Goal: Communication & Community: Answer question/provide support

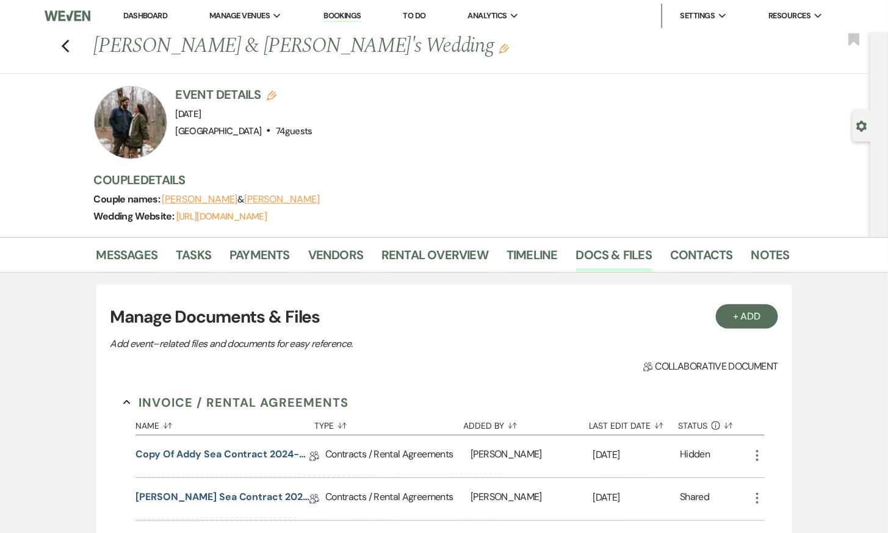
click at [349, 13] on link "Bookings" at bounding box center [342, 16] width 38 height 12
click at [348, 20] on link "Bookings" at bounding box center [342, 16] width 38 height 12
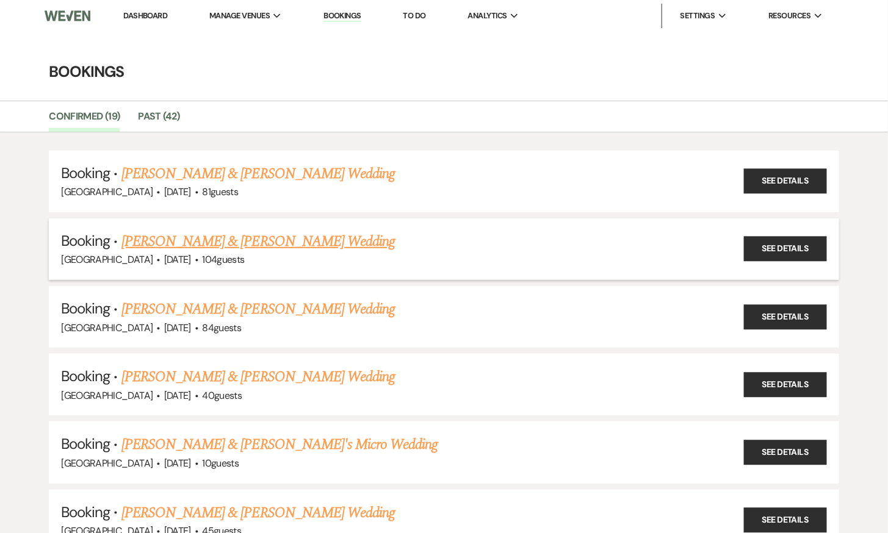
click at [242, 241] on link "[PERSON_NAME] & [PERSON_NAME] Wedding" at bounding box center [257, 242] width 273 height 22
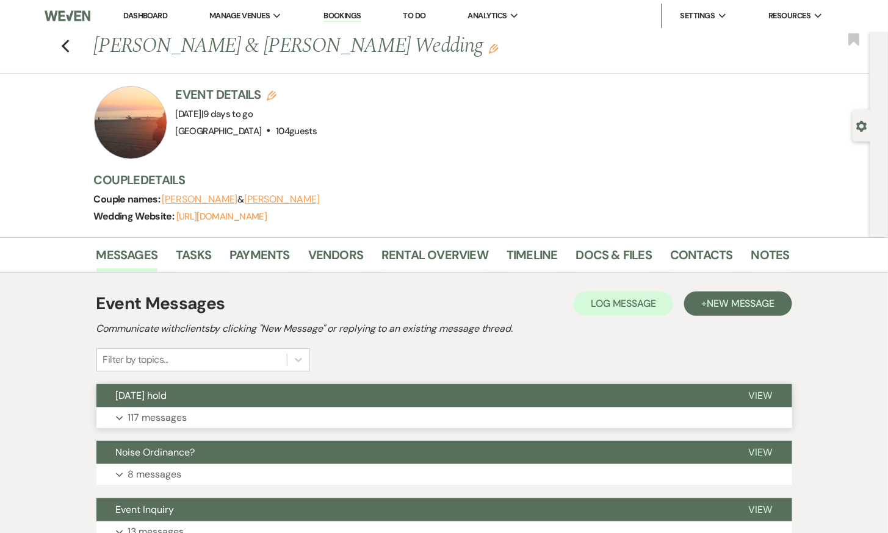
scroll to position [104, 0]
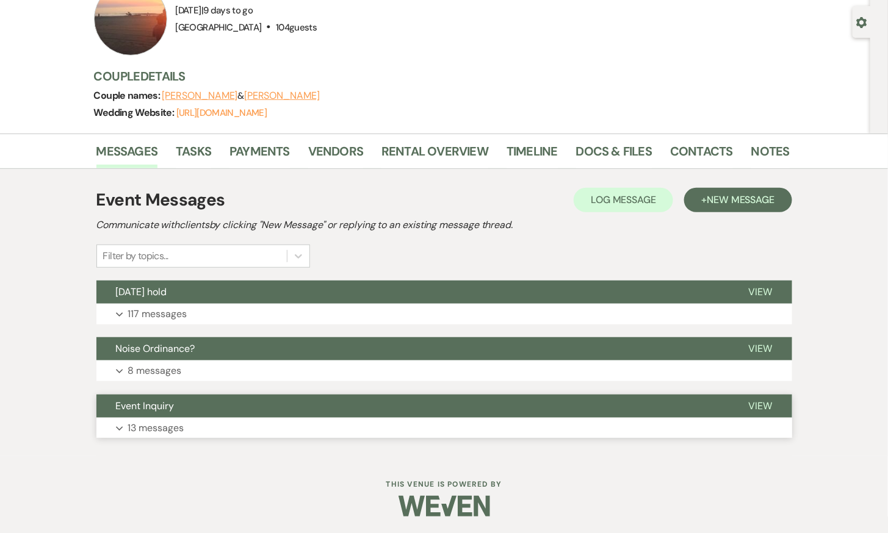
click at [161, 414] on button "Event Inquiry" at bounding box center [412, 406] width 633 height 23
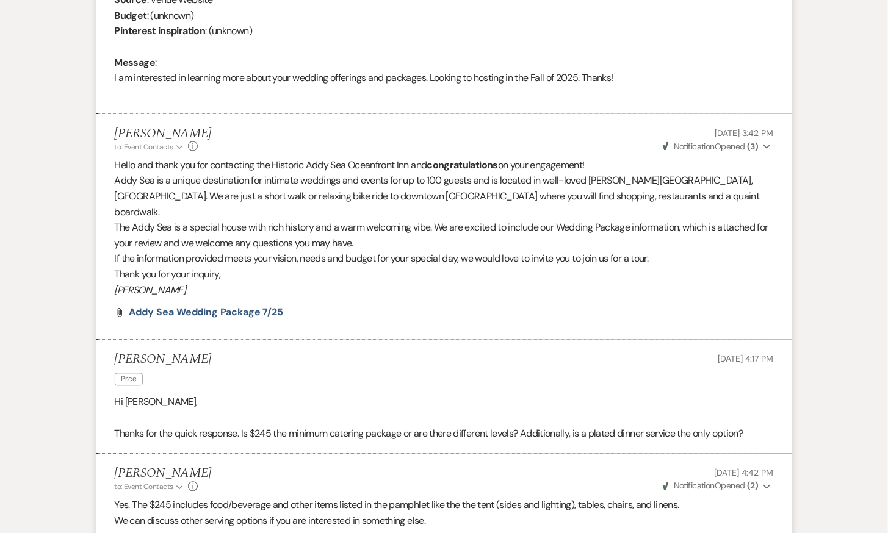
scroll to position [126, 0]
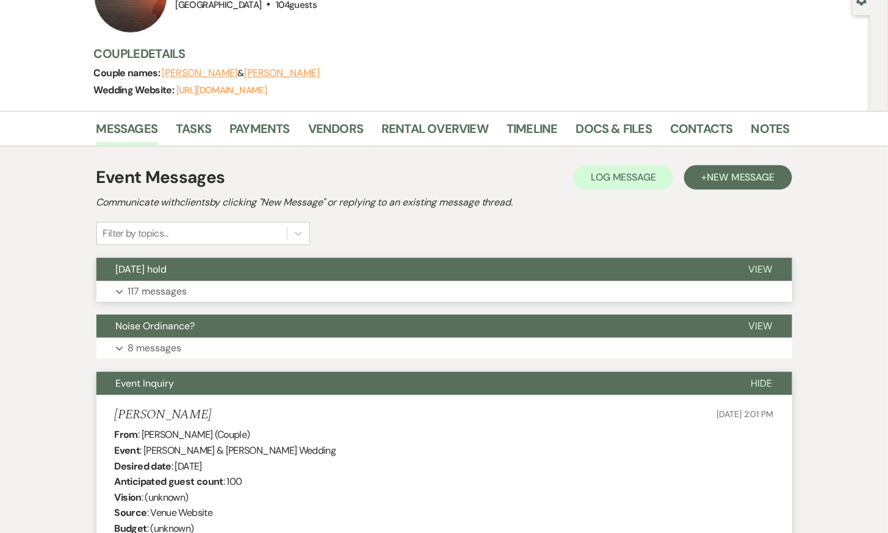
click at [161, 287] on p "117 messages" at bounding box center [157, 292] width 59 height 16
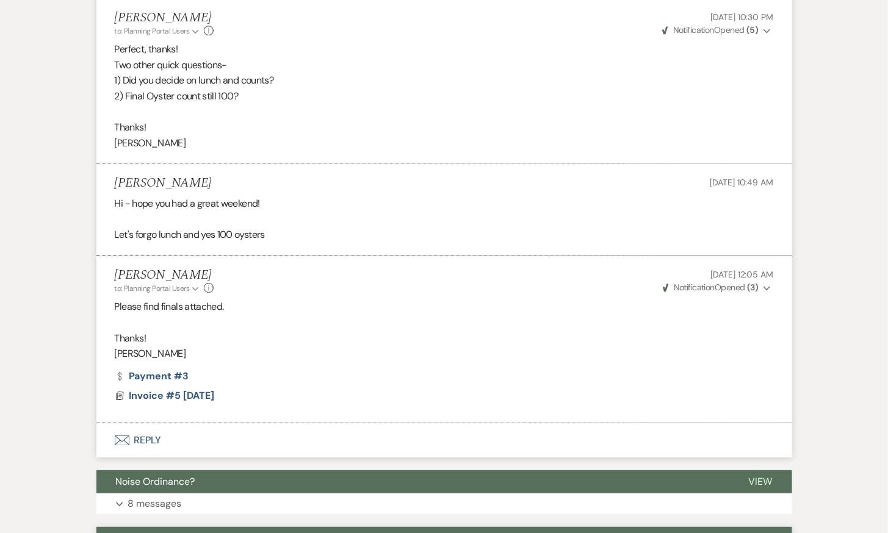
scroll to position [18957, 0]
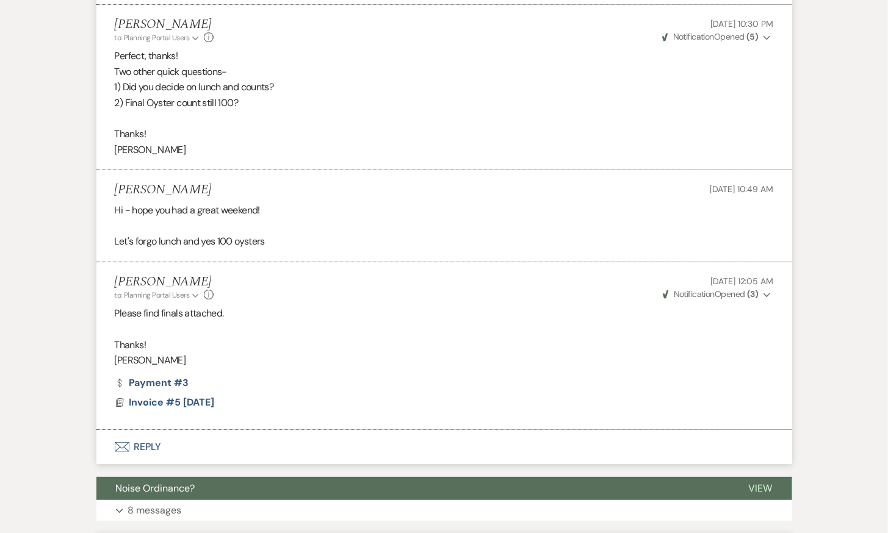
click at [146, 430] on button "Envelope Reply" at bounding box center [444, 447] width 696 height 34
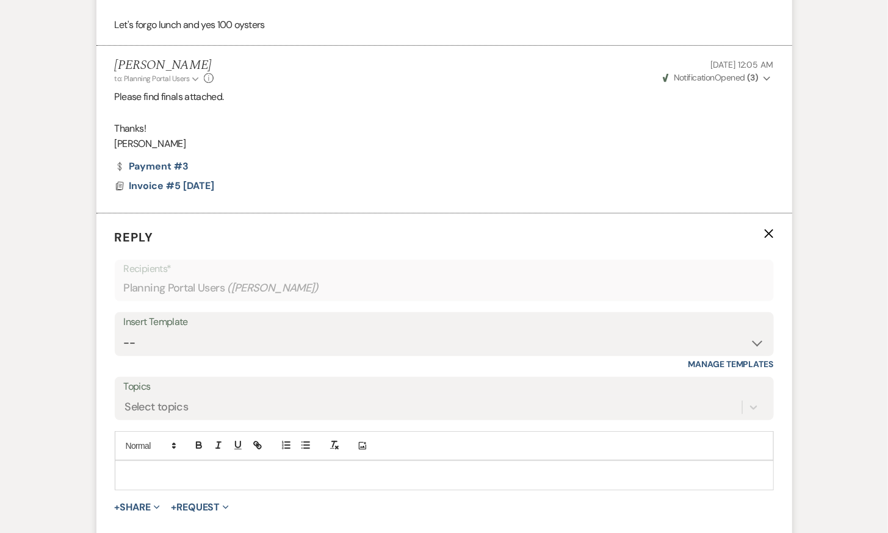
scroll to position [19180, 0]
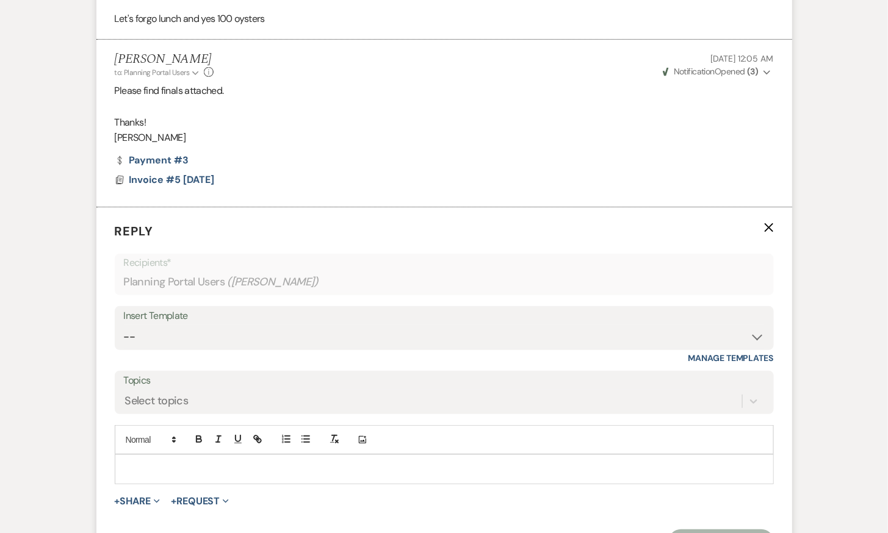
click at [150, 455] on div at bounding box center [444, 469] width 658 height 28
click at [127, 463] on p "Quick question:" at bounding box center [444, 469] width 640 height 13
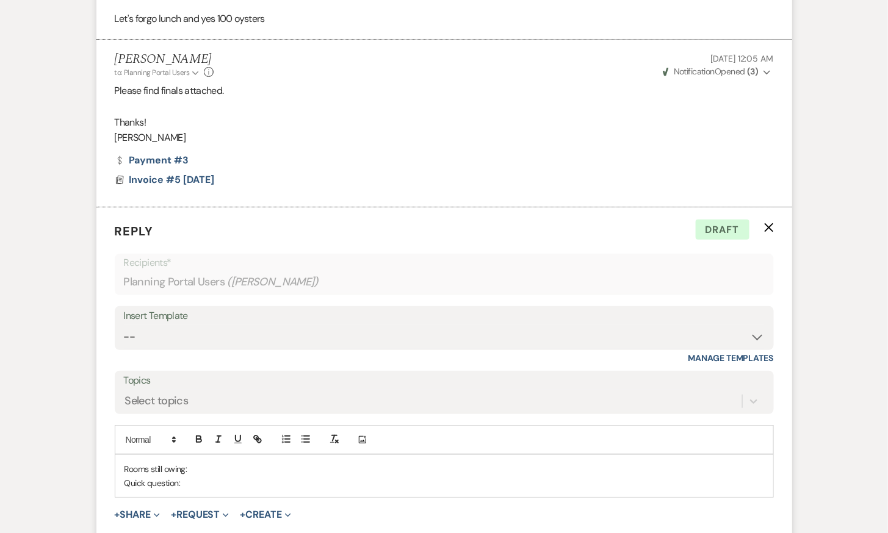
click at [195, 463] on p "Rooms still owing:" at bounding box center [444, 469] width 640 height 13
click at [186, 477] on p "Quick question:" at bounding box center [444, 483] width 640 height 13
click at [242, 477] on p "Quick question: There is a note [DATE] for a [PERSON_NAME] (Room 9) that they w…" at bounding box center [444, 483] width 640 height 13
drag, startPoint x: 237, startPoint y: 416, endPoint x: 281, endPoint y: 415, distance: 43.9
click at [281, 477] on p "Quick question: There is a note in [DATE] for a [PERSON_NAME] (Room 9) that the…" at bounding box center [444, 483] width 640 height 13
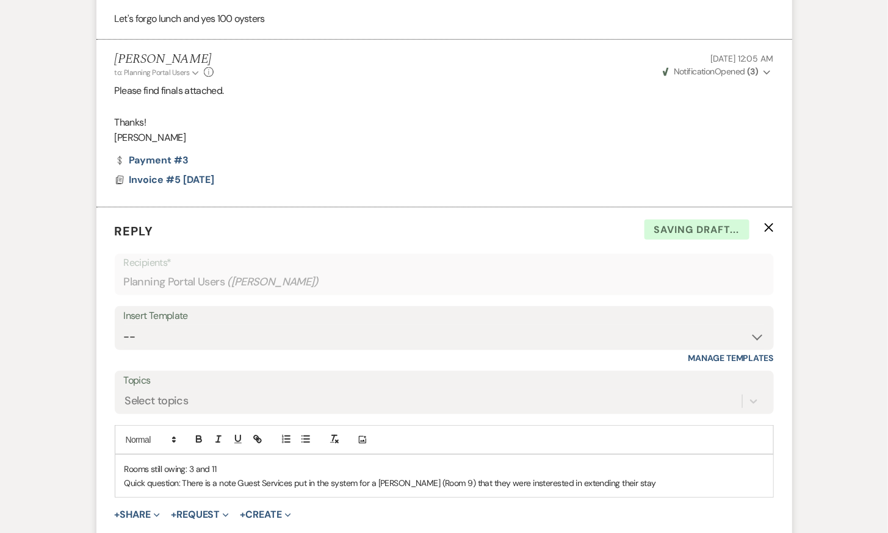
click at [524, 477] on p "Quick question: There is a note Guest Services put in the system for a [PERSON_…" at bounding box center [444, 483] width 640 height 13
click at [634, 477] on p "Quick question: There is a note Guest Services put in the system for a [PERSON_…" at bounding box center [444, 483] width 640 height 13
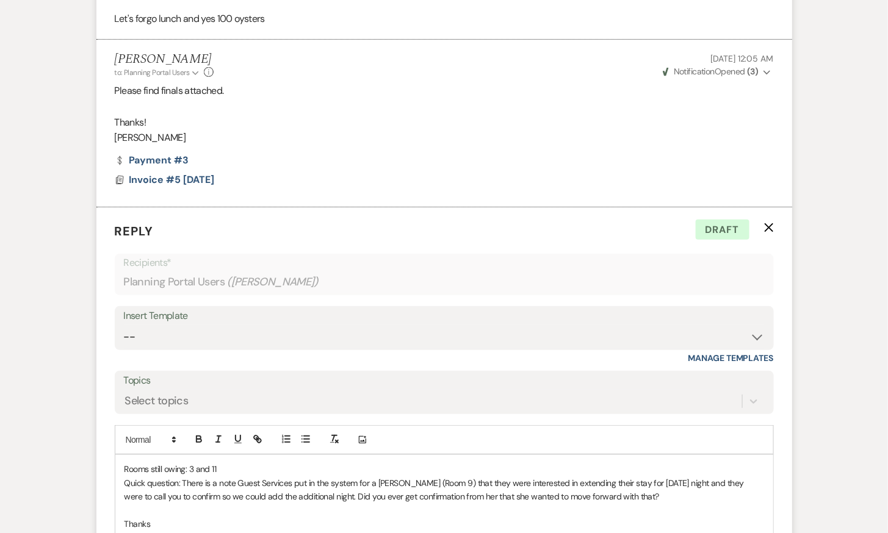
click at [333, 477] on p "Quick question: There is a note Guest Services put in the system for a [PERSON_…" at bounding box center [444, 490] width 640 height 27
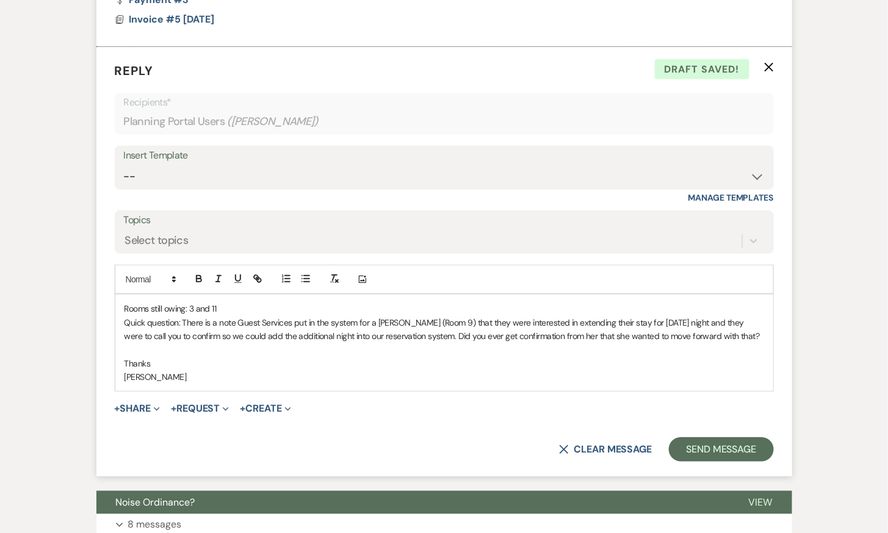
scroll to position [19414, 0]
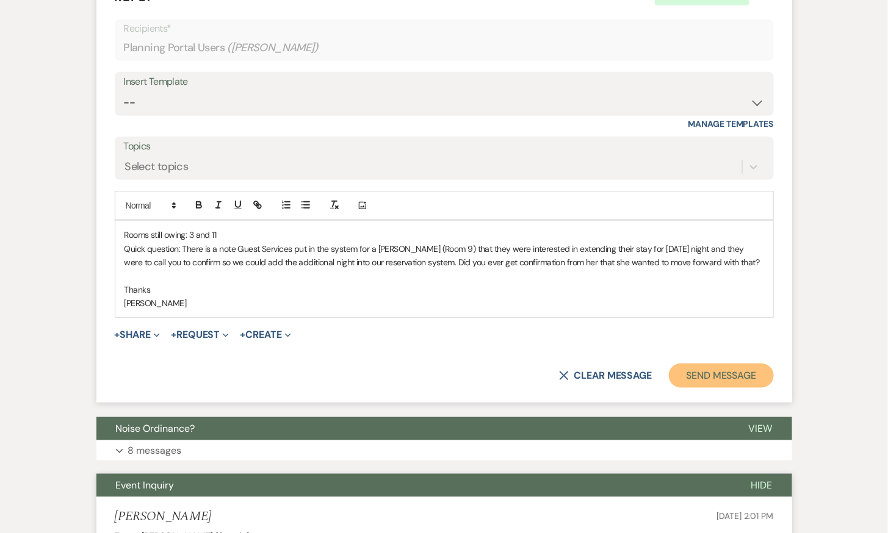
click at [740, 364] on button "Send Message" at bounding box center [721, 376] width 104 height 24
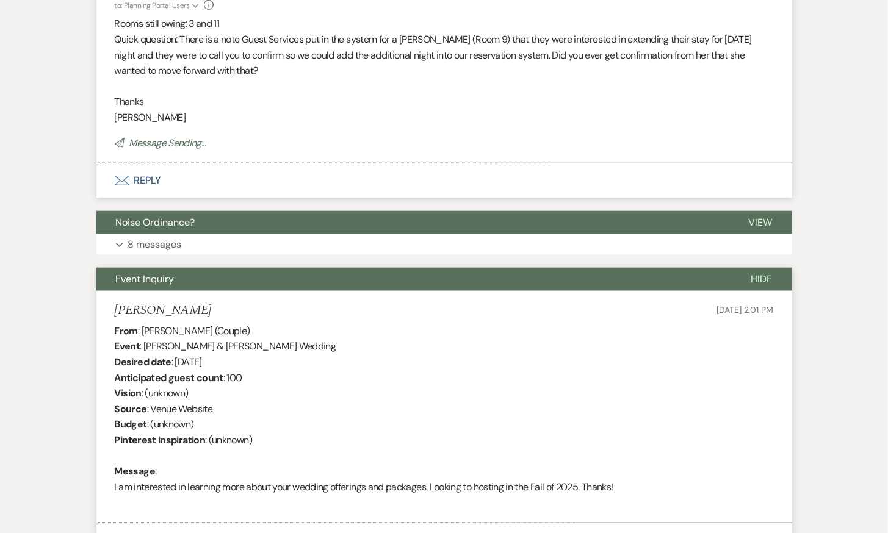
scroll to position [19605, 0]
